Goal: Use online tool/utility: Utilize a website feature to perform a specific function

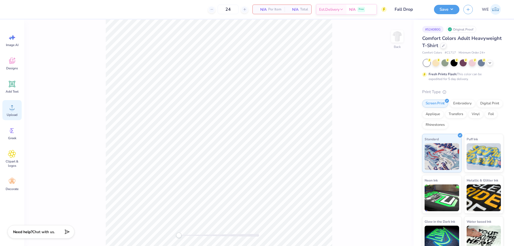
click at [15, 105] on icon at bounding box center [12, 107] width 8 height 8
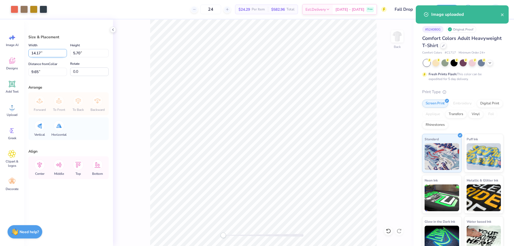
click at [47, 54] on input "14.17" at bounding box center [47, 53] width 39 height 8
type input "12.00"
type input "4.83"
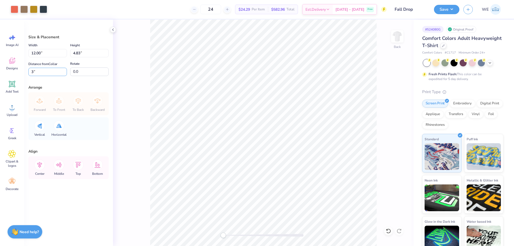
type input "3"
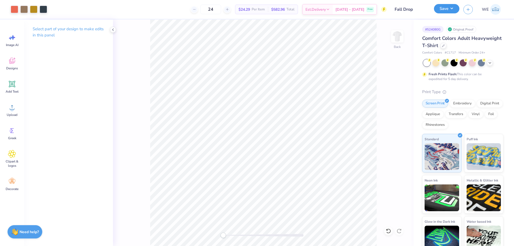
click at [452, 11] on button "Save" at bounding box center [446, 8] width 25 height 9
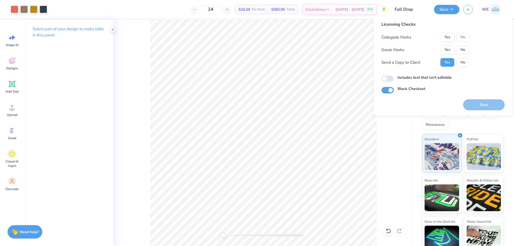
drag, startPoint x: 465, startPoint y: 37, endPoint x: 455, endPoint y: 45, distance: 12.9
click at [465, 37] on button "No" at bounding box center [462, 37] width 13 height 9
click at [450, 49] on button "Yes" at bounding box center [447, 49] width 14 height 9
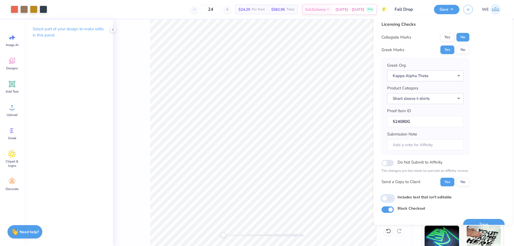
click at [390, 196] on input "Includes text that isn't editable" at bounding box center [387, 198] width 12 height 6
checkbox input "true"
click at [468, 221] on button "Save" at bounding box center [483, 224] width 41 height 11
